Goal: Information Seeking & Learning: Check status

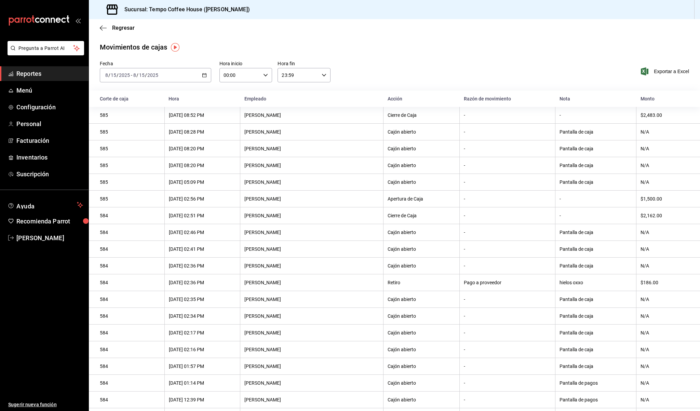
click at [48, 76] on span "Reportes" at bounding box center [49, 73] width 67 height 9
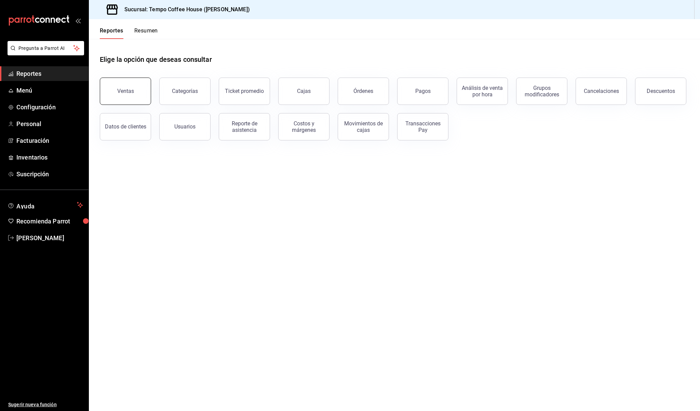
click at [123, 89] on div "Ventas" at bounding box center [125, 91] width 17 height 6
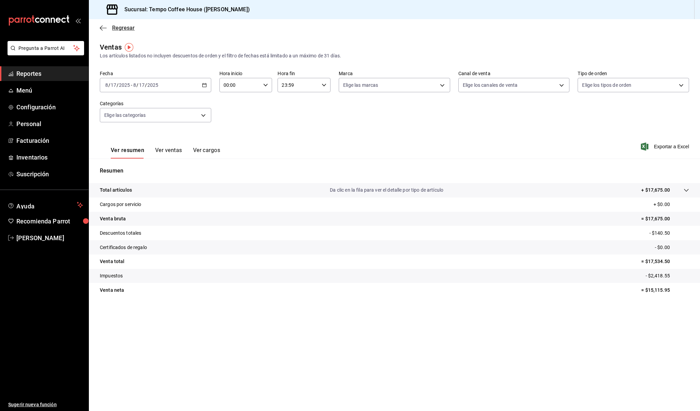
click at [103, 30] on icon "button" at bounding box center [103, 28] width 7 height 6
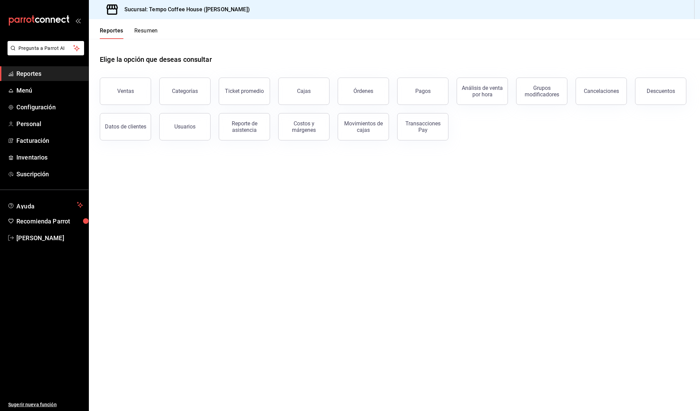
click at [398, 89] on div "Pagos" at bounding box center [418, 87] width 59 height 36
click at [404, 90] on button "Pagos" at bounding box center [422, 91] width 51 height 27
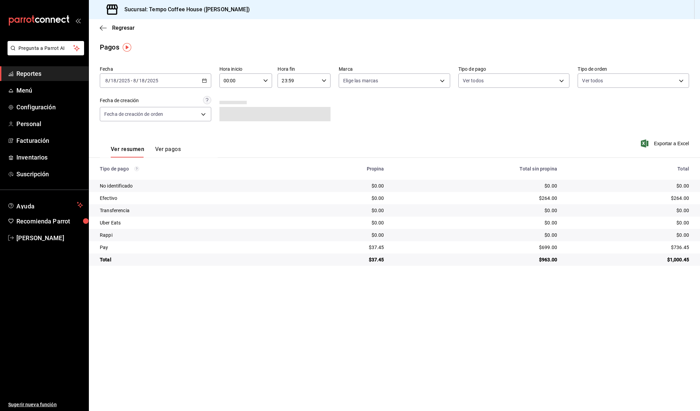
click at [178, 79] on div "[DATE] [DATE] - [DATE] [DATE]" at bounding box center [155, 80] width 111 height 14
click at [131, 115] on span "Ayer" at bounding box center [132, 116] width 53 height 7
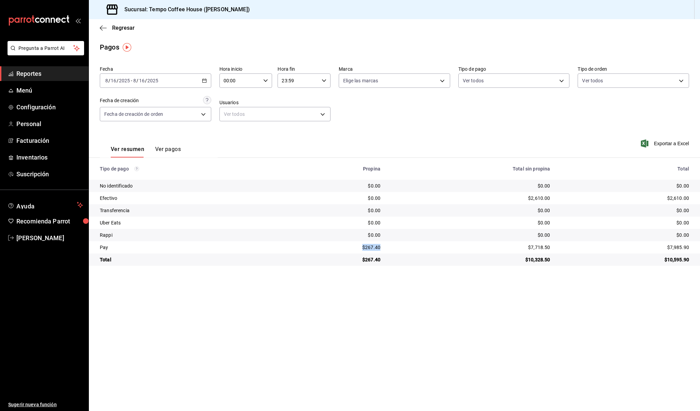
drag, startPoint x: 384, startPoint y: 248, endPoint x: 351, endPoint y: 247, distance: 32.5
click at [351, 247] on td "$267.40" at bounding box center [335, 247] width 102 height 12
copy div "$267.40"
click at [180, 83] on div "[DATE] [DATE] - [DATE] [DATE]" at bounding box center [155, 80] width 111 height 14
click at [131, 175] on span "Rango de fechas" at bounding box center [132, 178] width 53 height 7
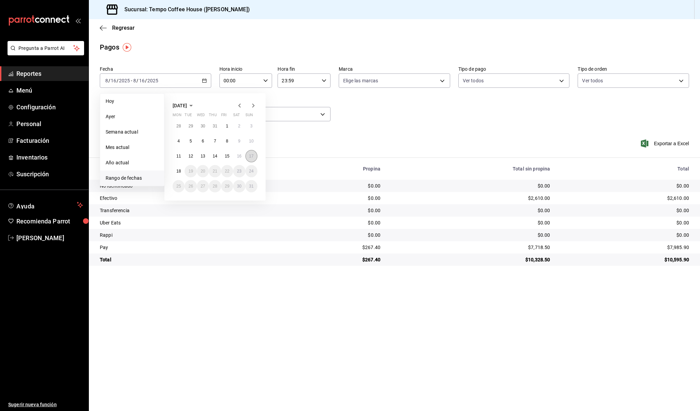
click at [255, 156] on button "17" at bounding box center [251, 156] width 12 height 12
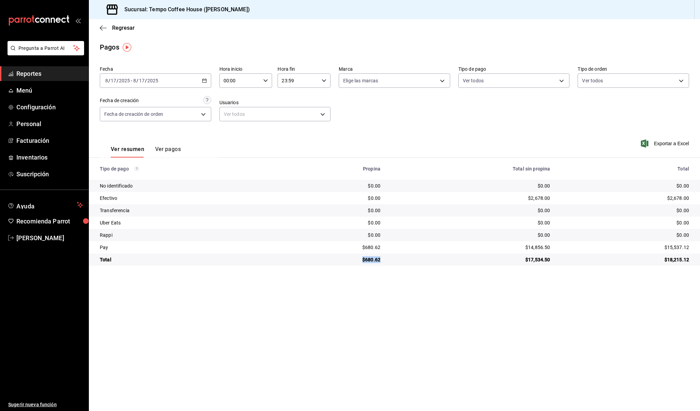
drag, startPoint x: 386, startPoint y: 257, endPoint x: 357, endPoint y: 257, distance: 28.7
click at [357, 257] on td "$680.62" at bounding box center [335, 260] width 102 height 12
copy div "$680.62"
drag, startPoint x: 548, startPoint y: 246, endPoint x: 518, endPoint y: 243, distance: 30.7
click at [518, 243] on td "$14,856.50" at bounding box center [471, 247] width 170 height 12
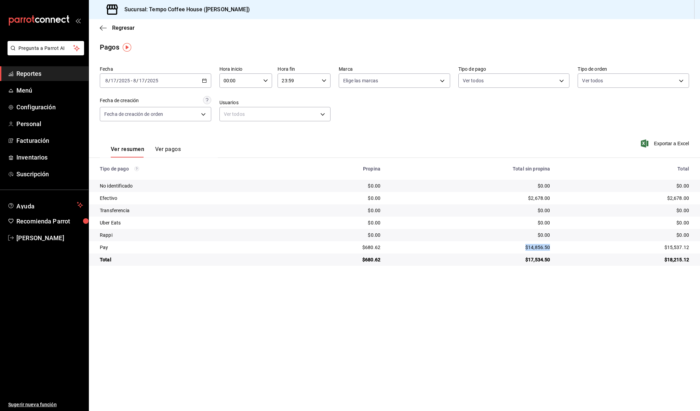
copy div "$14,856.50"
drag, startPoint x: 551, startPoint y: 200, endPoint x: 516, endPoint y: 198, distance: 34.2
click at [516, 198] on td "$2,678.00" at bounding box center [471, 198] width 170 height 12
copy div "$2,678.00"
